Goal: Check status: Check status

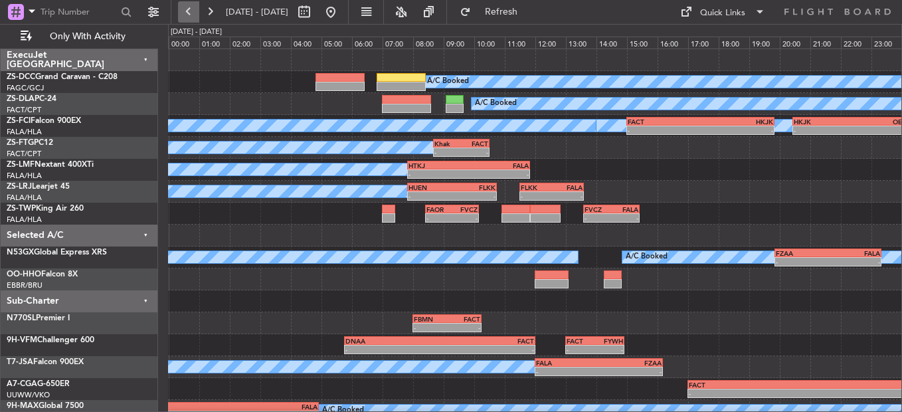
click at [195, 15] on button at bounding box center [188, 11] width 21 height 21
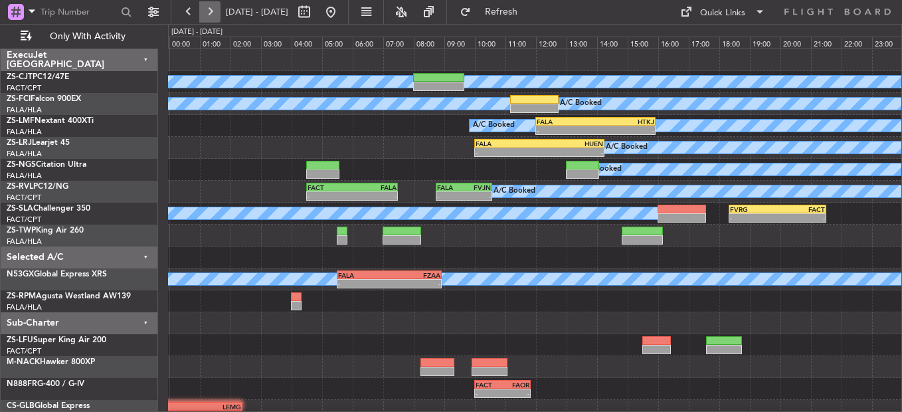
click at [208, 11] on button at bounding box center [209, 11] width 21 height 21
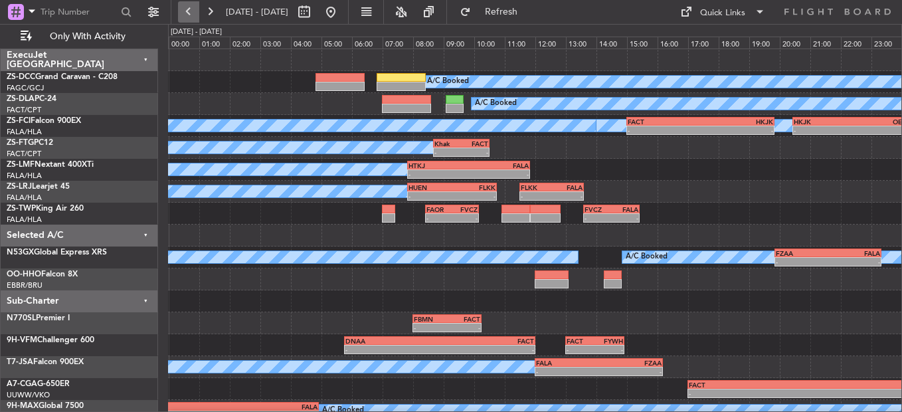
click at [191, 19] on button at bounding box center [188, 11] width 21 height 21
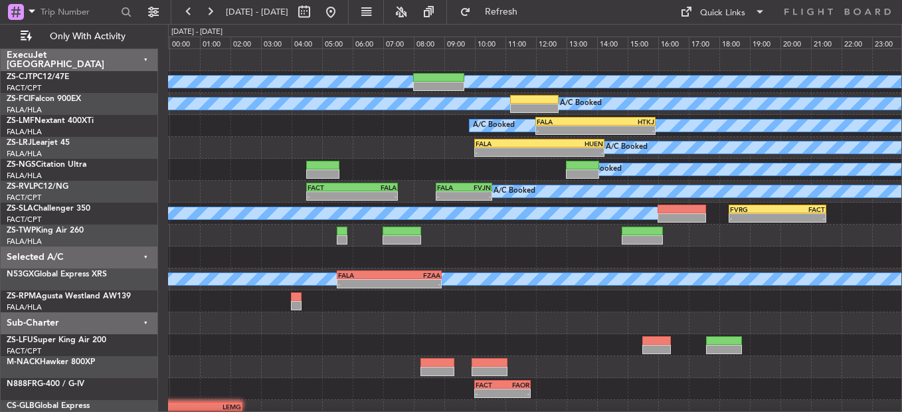
scroll to position [75, 0]
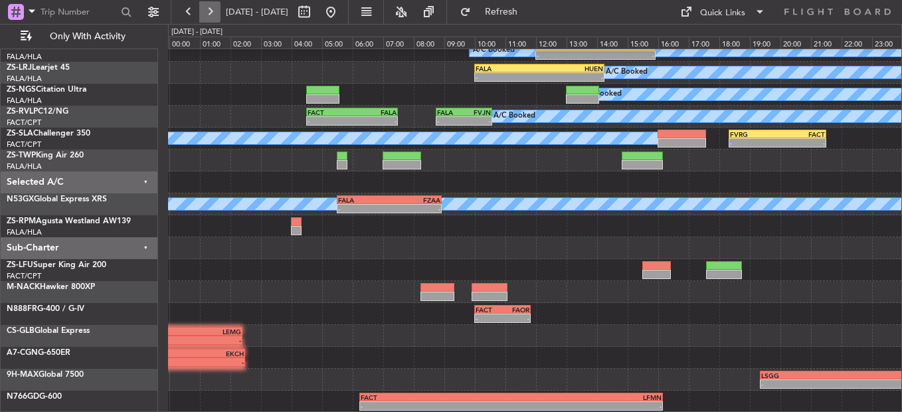
click at [212, 11] on button at bounding box center [209, 11] width 21 height 21
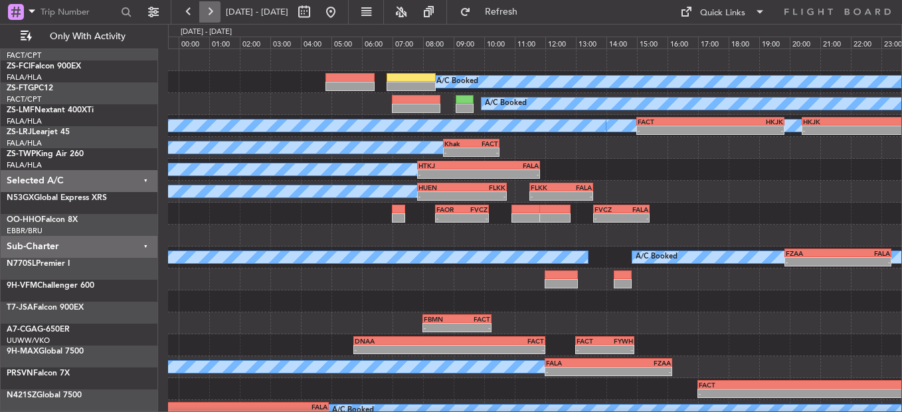
scroll to position [0, 0]
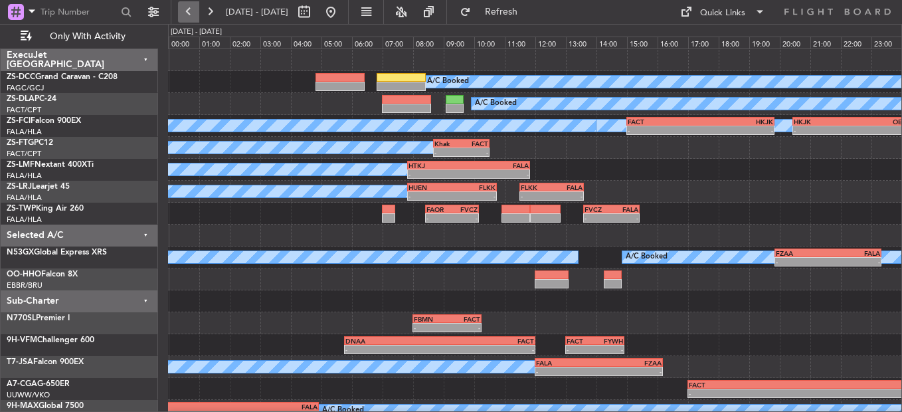
click at [187, 13] on button at bounding box center [188, 11] width 21 height 21
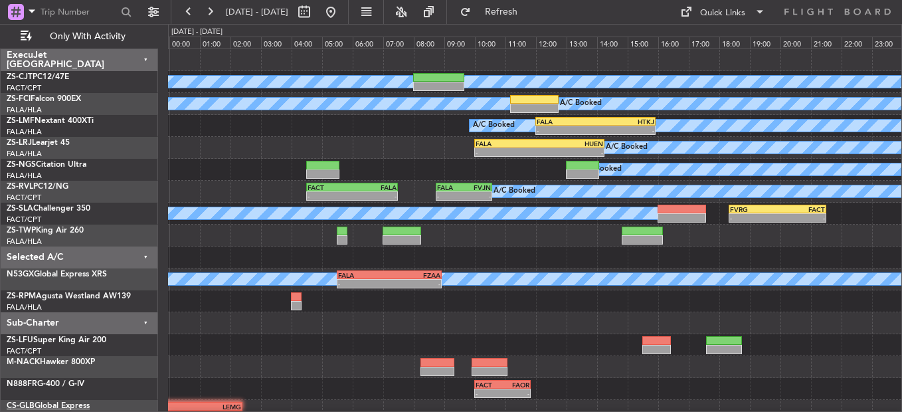
click at [65, 408] on link "CS-GLB Global Express" at bounding box center [48, 406] width 83 height 8
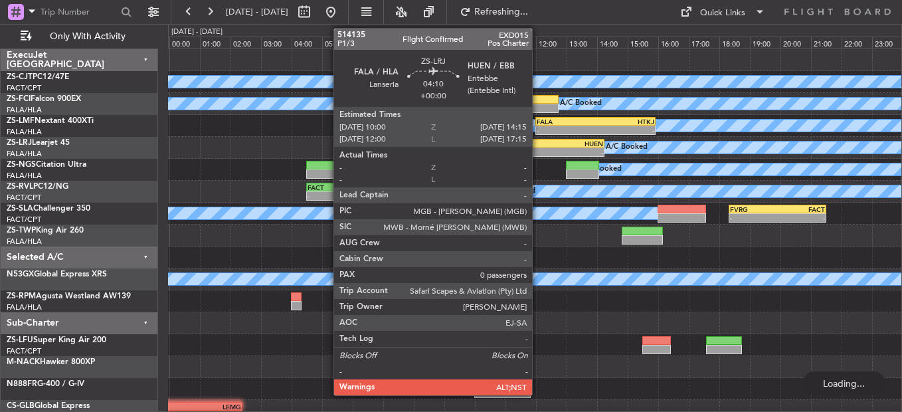
click at [538, 144] on div "FALA" at bounding box center [507, 143] width 64 height 8
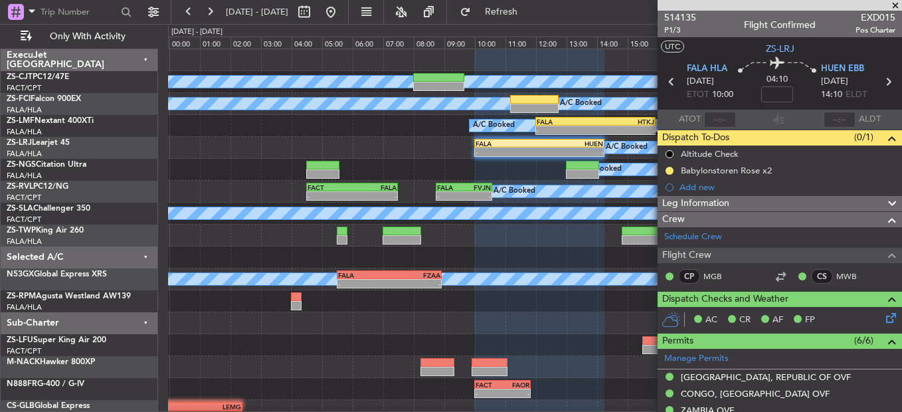
click at [329, 145] on div "A/C Booked A/C Booked - - FALA 10:00 Z HUEN 14:15 Z" at bounding box center [534, 148] width 733 height 22
click at [892, 7] on span at bounding box center [894, 6] width 13 height 12
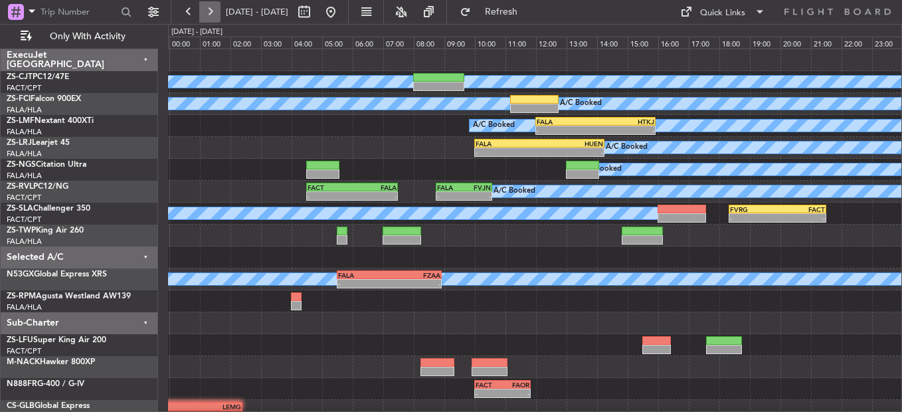
click at [204, 11] on button at bounding box center [209, 11] width 21 height 21
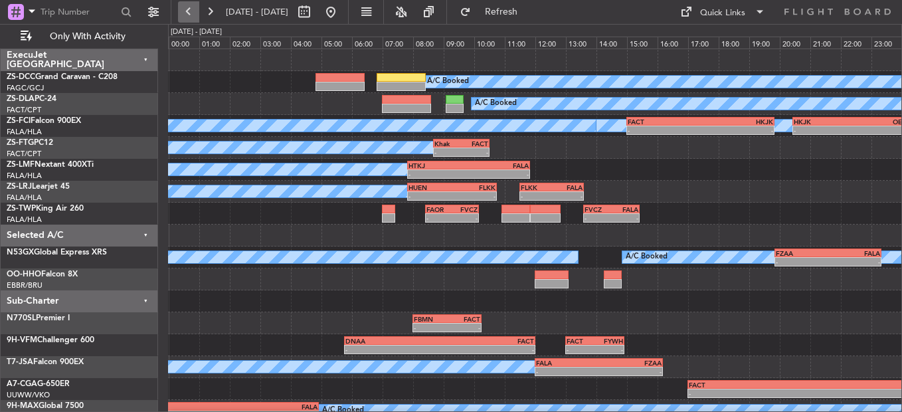
click at [186, 20] on button at bounding box center [188, 11] width 21 height 21
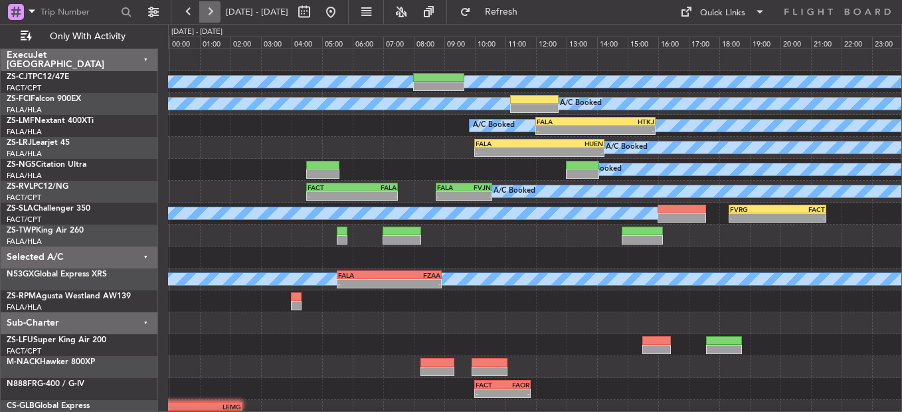
click at [214, 20] on button at bounding box center [209, 11] width 21 height 21
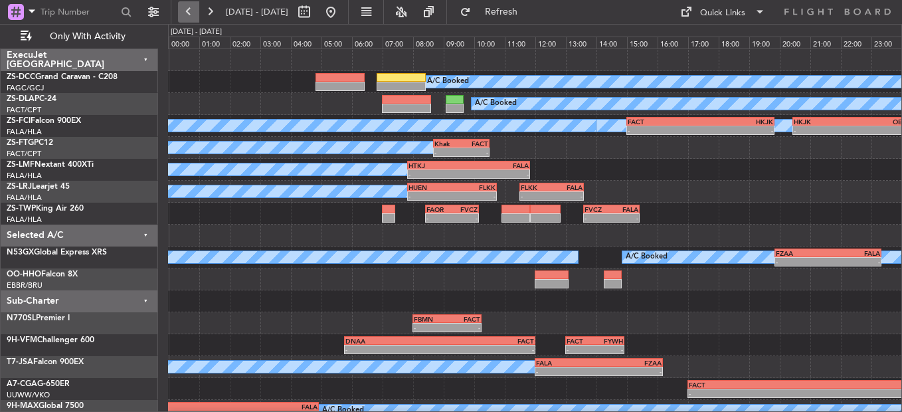
click at [185, 13] on button at bounding box center [188, 11] width 21 height 21
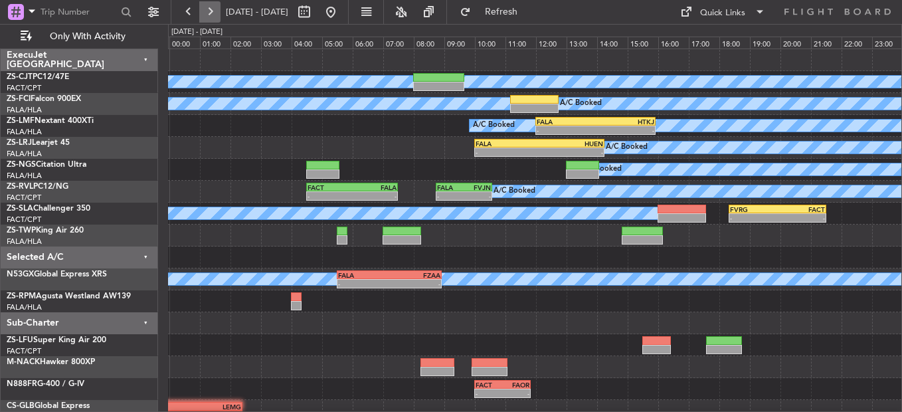
click at [213, 11] on button at bounding box center [209, 11] width 21 height 21
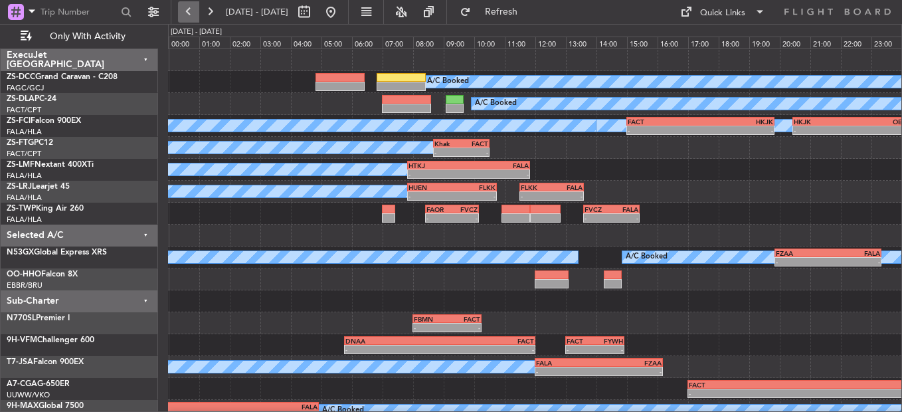
click at [187, 15] on button at bounding box center [188, 11] width 21 height 21
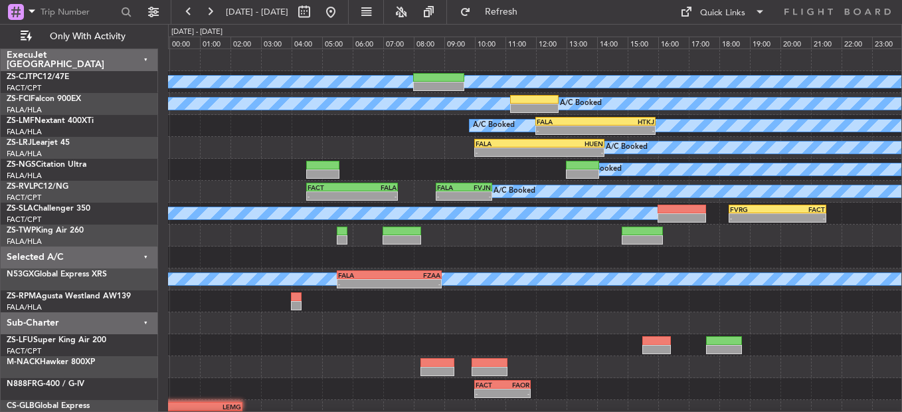
scroll to position [75, 0]
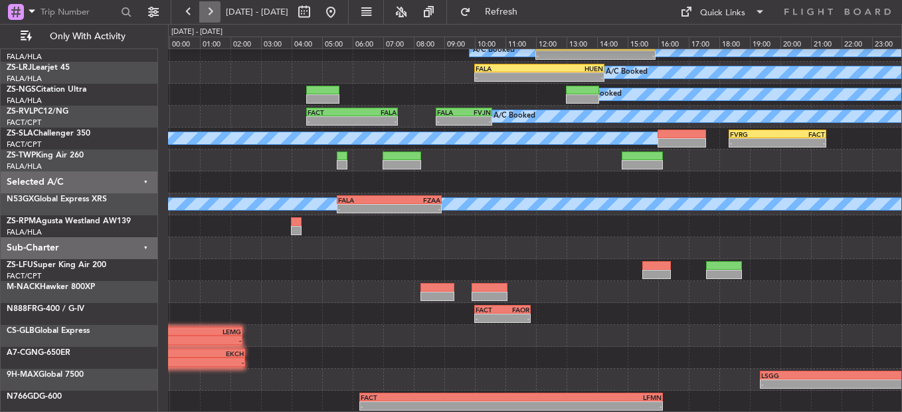
click at [212, 12] on button at bounding box center [209, 11] width 21 height 21
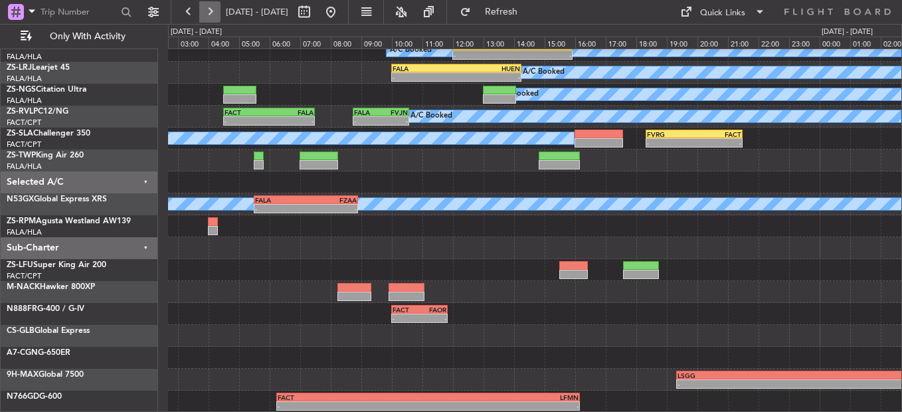
scroll to position [16, 0]
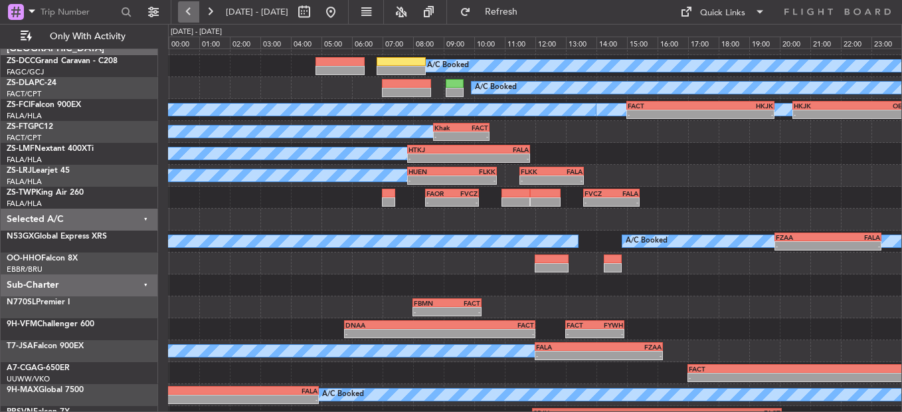
click at [197, 16] on button at bounding box center [188, 11] width 21 height 21
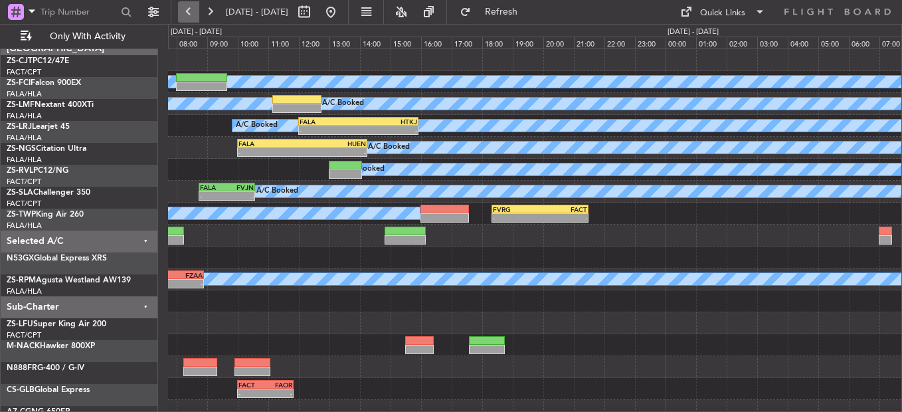
scroll to position [0, 0]
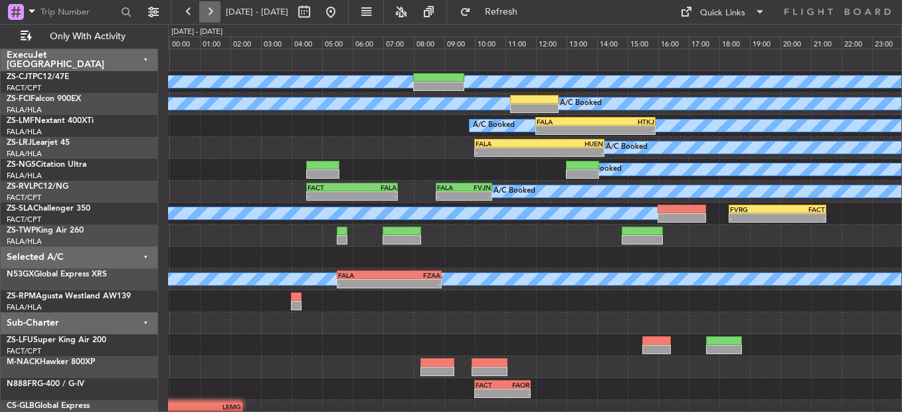
click at [208, 9] on button at bounding box center [209, 11] width 21 height 21
